Goal: Navigation & Orientation: Find specific page/section

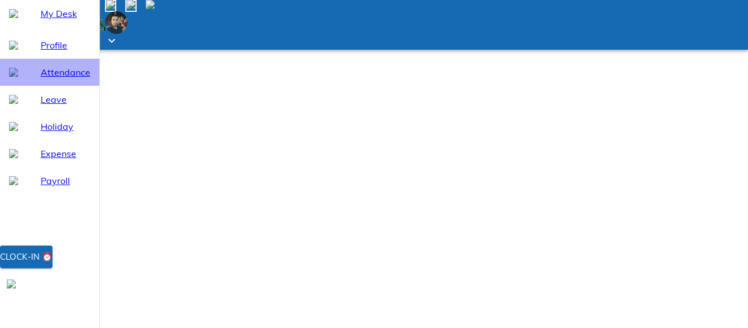
click at [41, 79] on div "Attendance" at bounding box center [66, 73] width 50 height 14
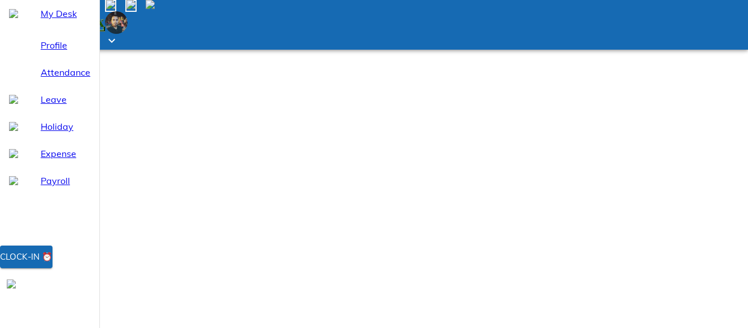
select select "9"
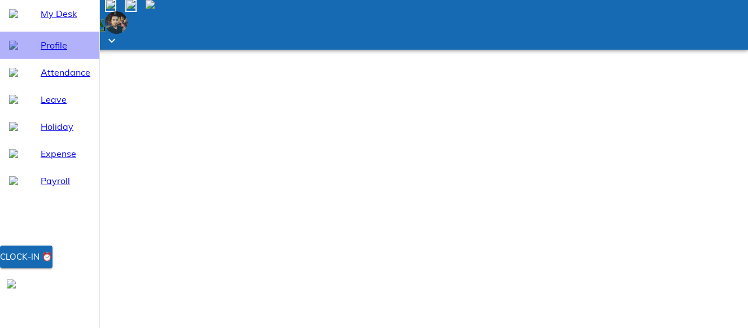
click at [79, 52] on span "Profile" at bounding box center [66, 45] width 50 height 14
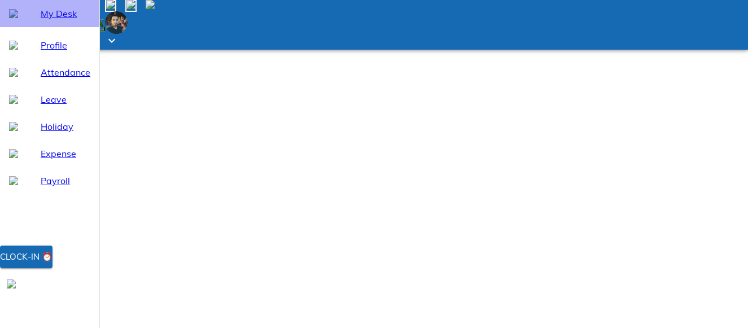
click at [47, 20] on span "My Desk" at bounding box center [66, 14] width 50 height 14
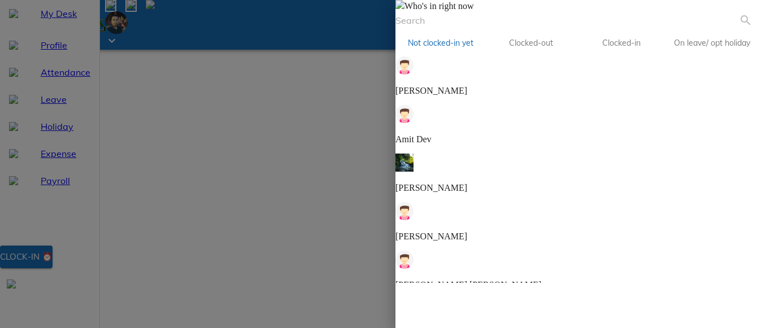
click at [750, 283] on div "Who's in right now Not clocked-in yet Clocked-out Clocked-in On leave/ opt holi…" at bounding box center [576, 141] width 362 height 283
drag, startPoint x: 750, startPoint y: 311, endPoint x: 751, endPoint y: 297, distance: 14.1
click at [751, 283] on div "Who's in right now Not clocked-in yet Clocked-out Clocked-in On leave/ opt holi…" at bounding box center [576, 141] width 362 height 283
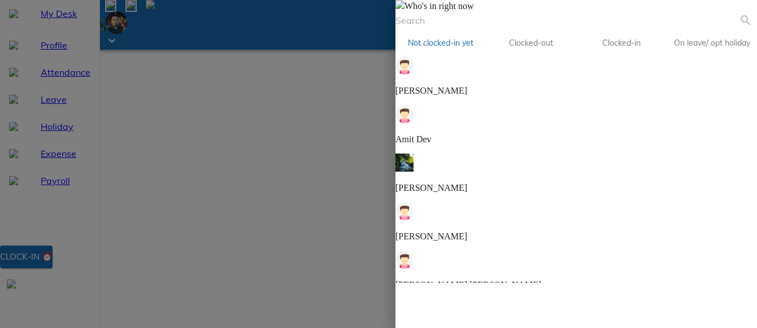
drag, startPoint x: 751, startPoint y: 297, endPoint x: 749, endPoint y: 248, distance: 49.2
click at [749, 248] on div "Who's in right now Not clocked-in yet Clocked-out Clocked-in On leave/ opt holi…" at bounding box center [576, 141] width 362 height 283
drag, startPoint x: 749, startPoint y: 248, endPoint x: 736, endPoint y: 229, distance: 23.2
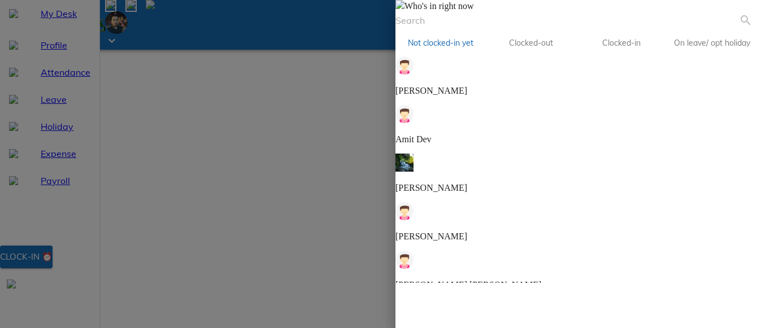
click at [736, 229] on div "Who's in right now Not clocked-in yet Clocked-out Clocked-in On leave/ opt holi…" at bounding box center [576, 141] width 362 height 283
